Goal: Information Seeking & Learning: Learn about a topic

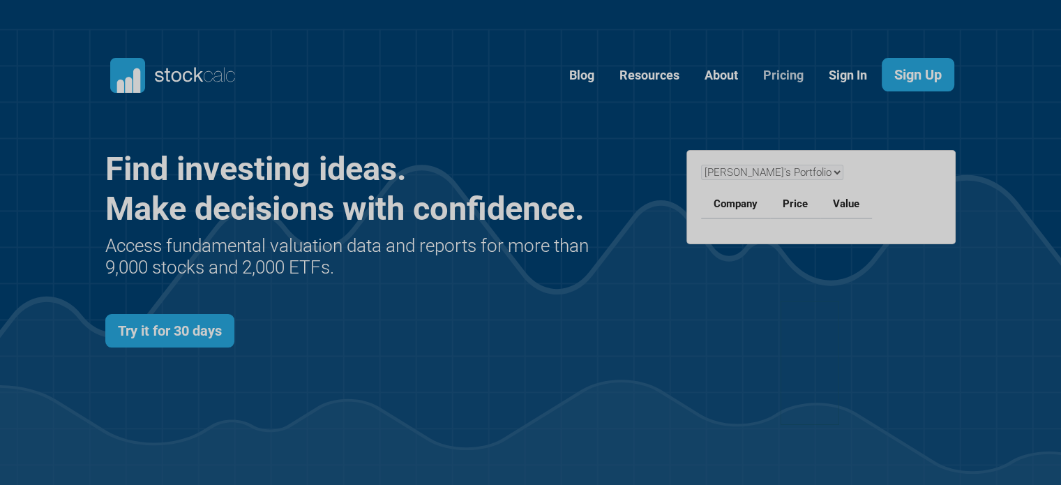
click at [778, 75] on link "Pricing" at bounding box center [782, 76] width 61 height 34
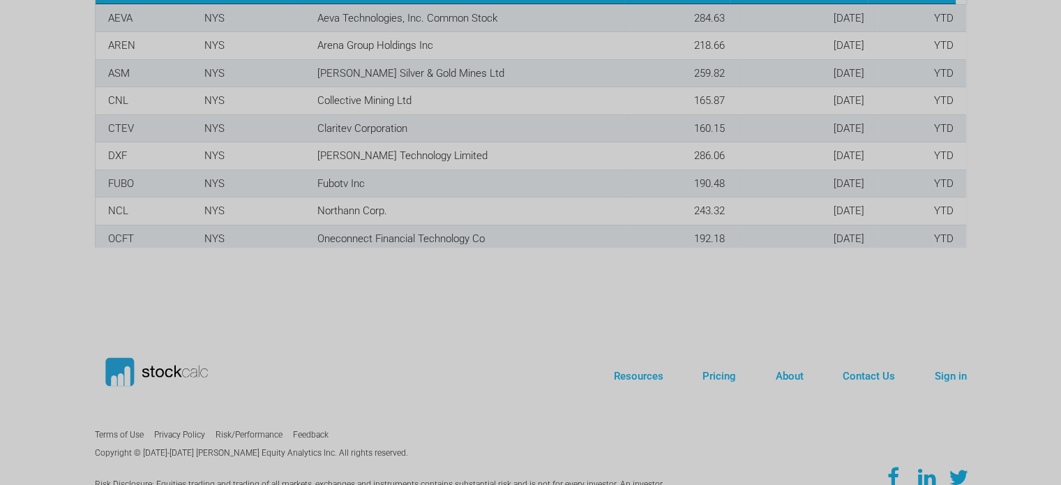
scroll to position [2560, 0]
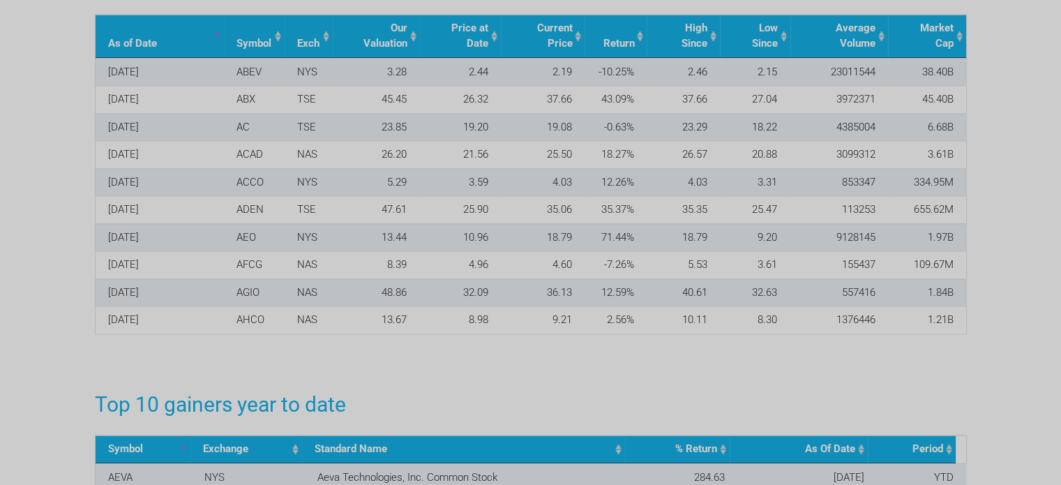
scroll to position [606, 893]
